Goal: Information Seeking & Learning: Learn about a topic

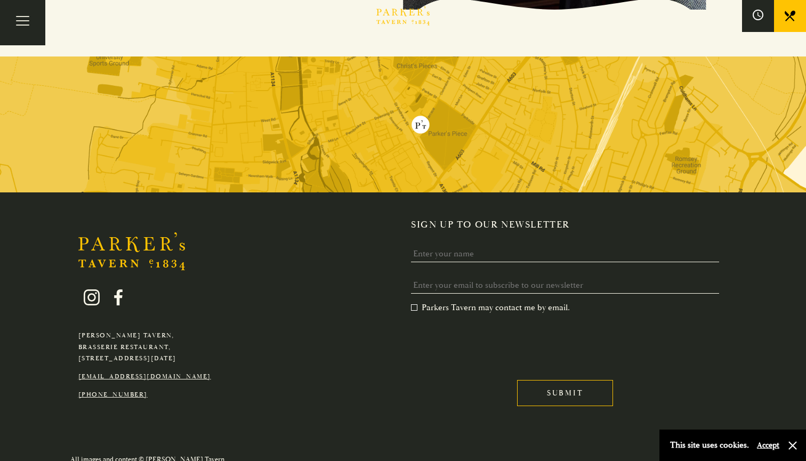
scroll to position [2151, 0]
click at [794, 449] on button "button" at bounding box center [792, 445] width 11 height 11
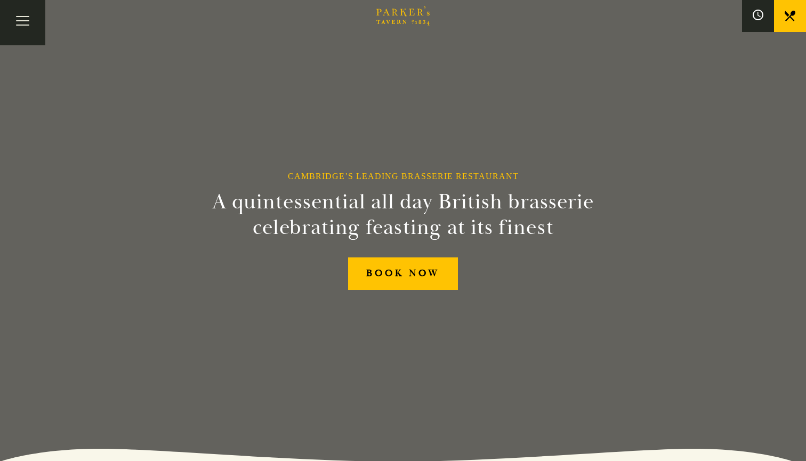
scroll to position [0, 0]
click at [394, 275] on link "BOOK NOW" at bounding box center [403, 274] width 110 height 33
click at [12, 17] on button "Toggle navigation" at bounding box center [22, 22] width 45 height 45
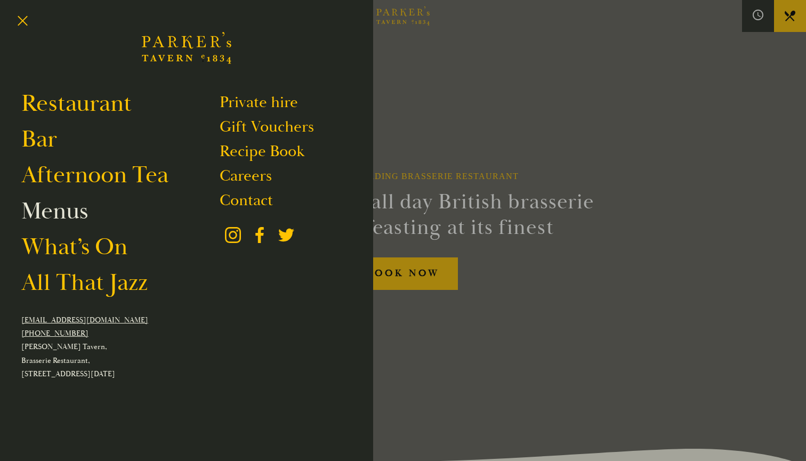
click at [51, 219] on link "Menus" at bounding box center [54, 211] width 67 height 30
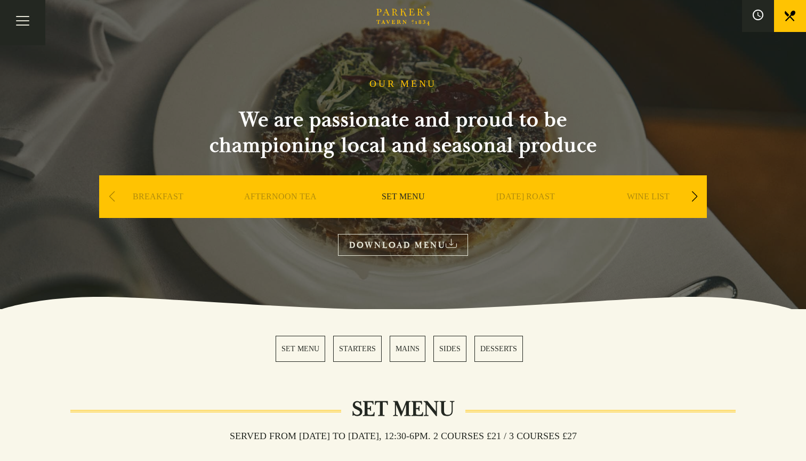
scroll to position [34, 0]
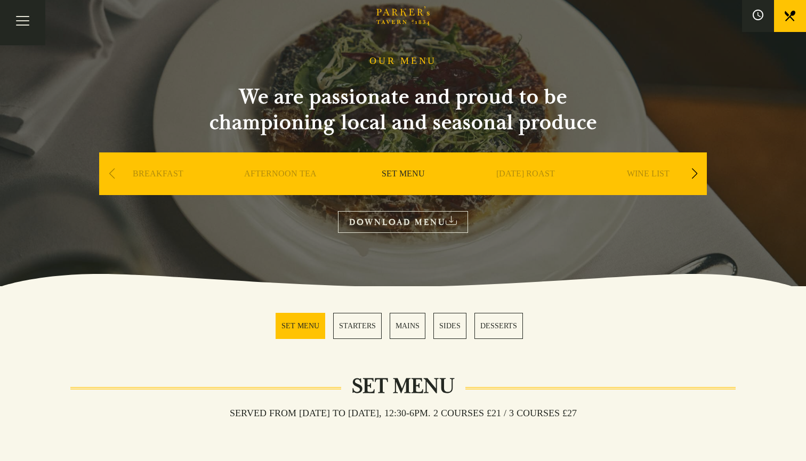
click at [695, 175] on div "Next slide" at bounding box center [694, 173] width 14 height 23
click at [523, 174] on link "A LA CARTE" at bounding box center [526, 189] width 50 height 43
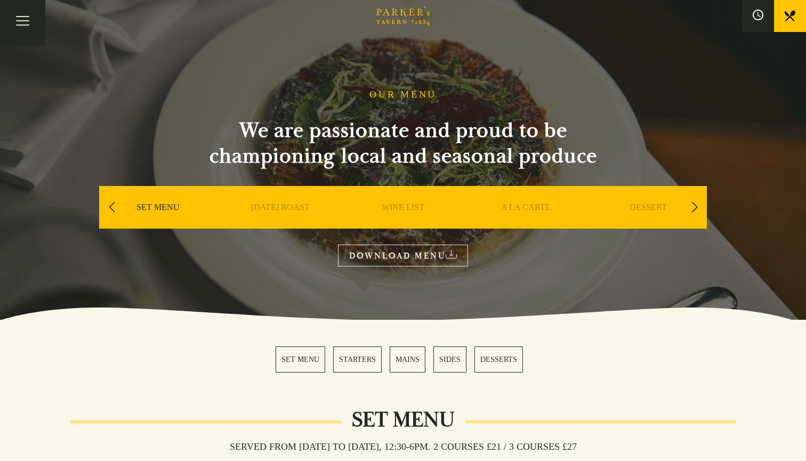
scroll to position [0, 0]
